Goal: Transaction & Acquisition: Purchase product/service

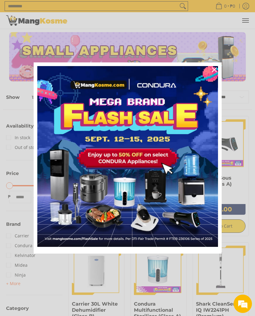
click at [216, 71] on icon "close icon" at bounding box center [214, 69] width 5 height 5
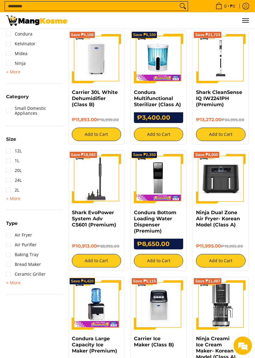
scroll to position [212, 0]
click at [223, 261] on button "Add to Cart" at bounding box center [220, 260] width 49 height 13
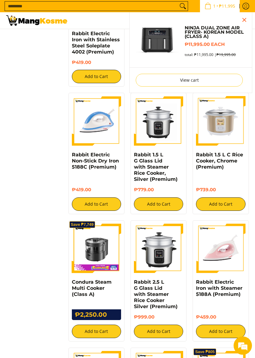
scroll to position [639, 0]
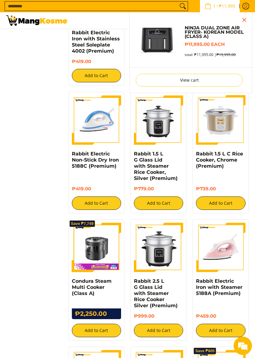
click at [110, 316] on button "Add to Cart" at bounding box center [96, 330] width 49 height 13
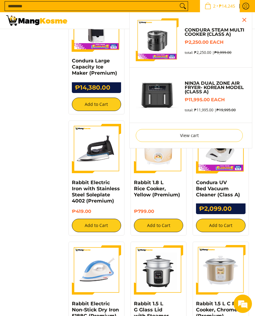
scroll to position [489, 0]
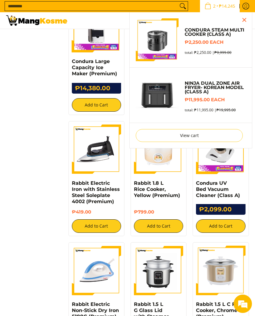
click at [201, 138] on link "View cart" at bounding box center [189, 135] width 107 height 13
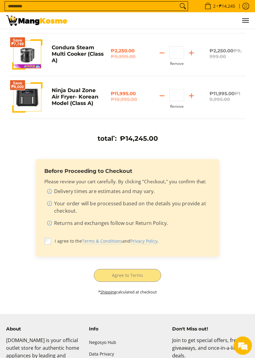
scroll to position [88, 0]
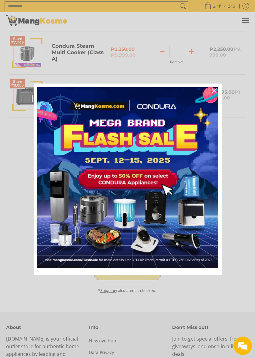
click at [50, 245] on img "Marketing offer form" at bounding box center [127, 177] width 181 height 181
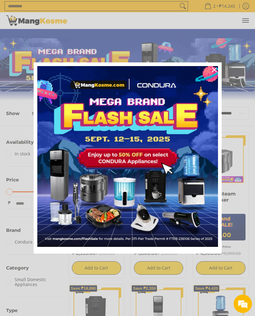
click at [212, 9] on div "Marketing offer form" at bounding box center [127, 158] width 255 height 316
click at [218, 68] on div "Close" at bounding box center [215, 70] width 10 height 10
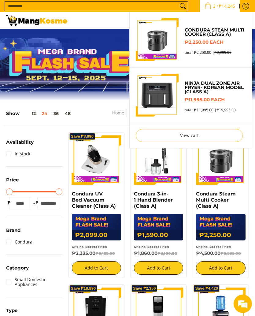
click at [204, 140] on link "View cart" at bounding box center [189, 135] width 107 height 13
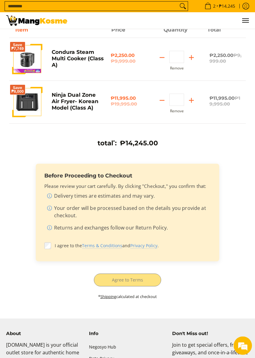
scroll to position [82, 0]
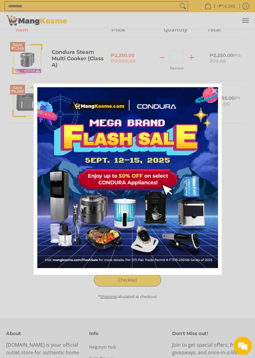
click at [213, 89] on icon "close icon" at bounding box center [214, 90] width 5 height 5
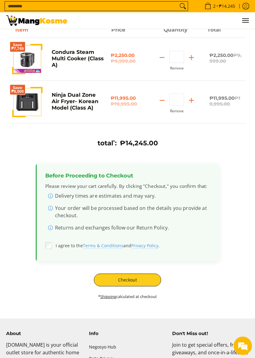
click at [125, 278] on button "Checkout" at bounding box center [127, 280] width 67 height 13
